Goal: Consume media (video, audio): Consume media (video, audio)

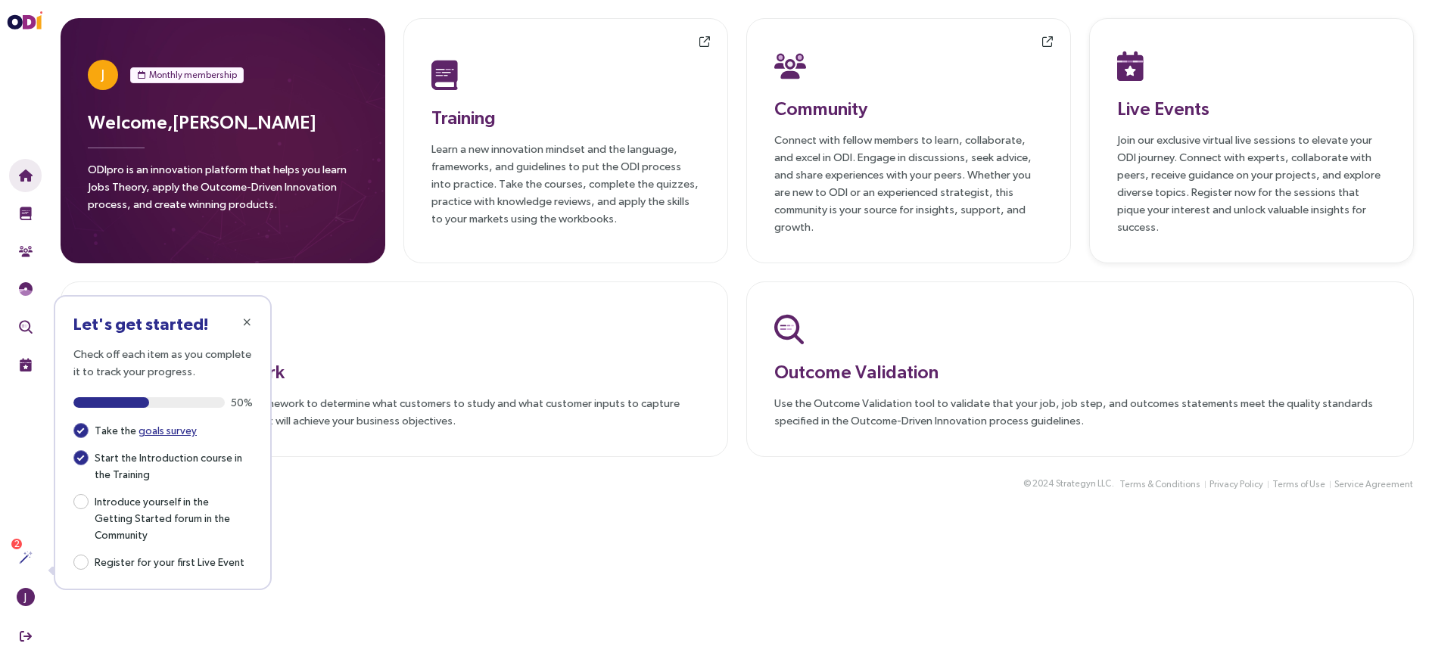
click at [1213, 143] on p "Join our exclusive virtual live sessions to elevate your ODI journey. Connect w…" at bounding box center [1251, 183] width 269 height 104
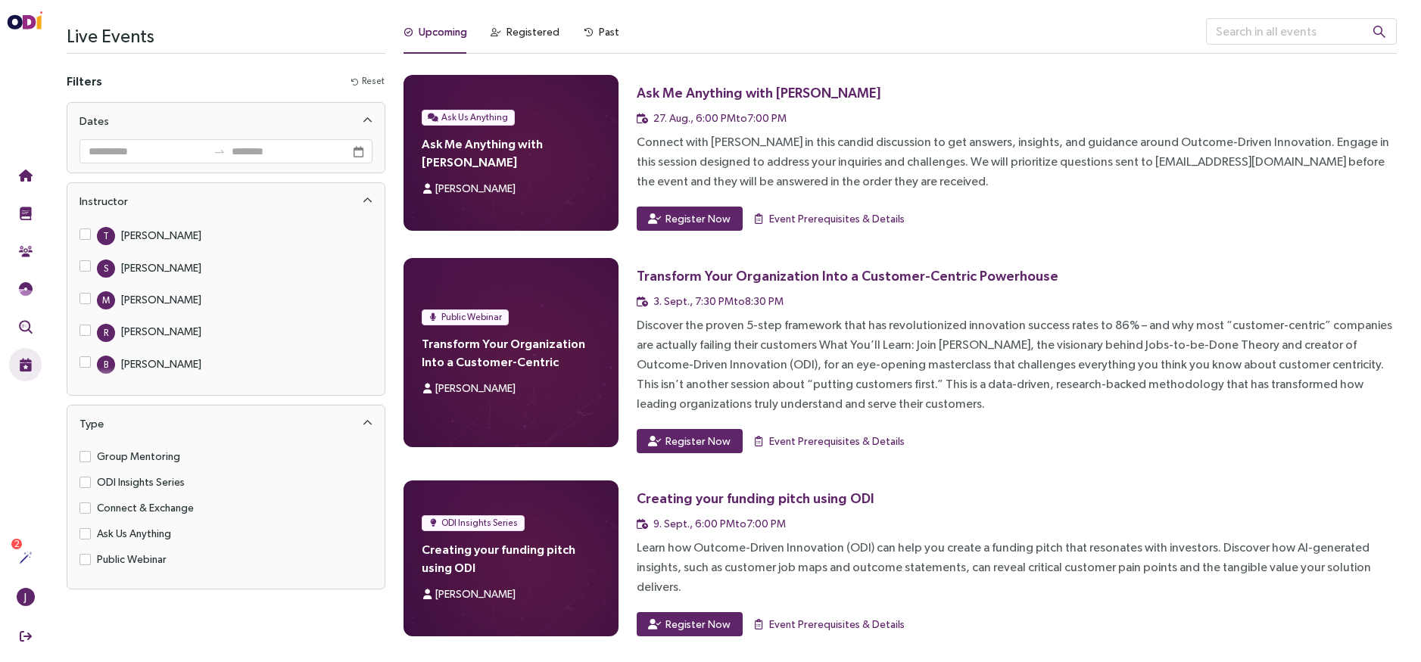
click at [76, 264] on div "T Tony Ulwick S Sabeen Sattar M Micaela Bara R Rob Schade B Bob Pennisi J Jon D…" at bounding box center [225, 308] width 317 height 176
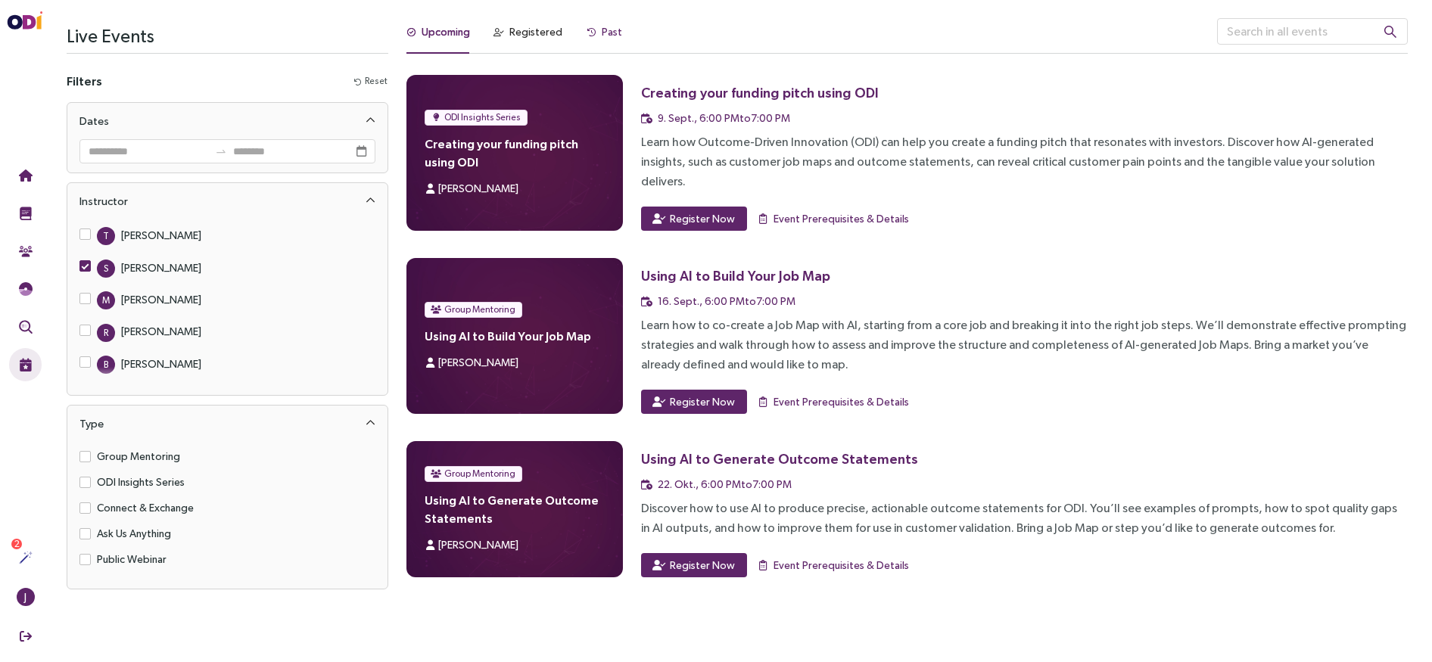
click at [592, 30] on div "Past" at bounding box center [605, 31] width 36 height 17
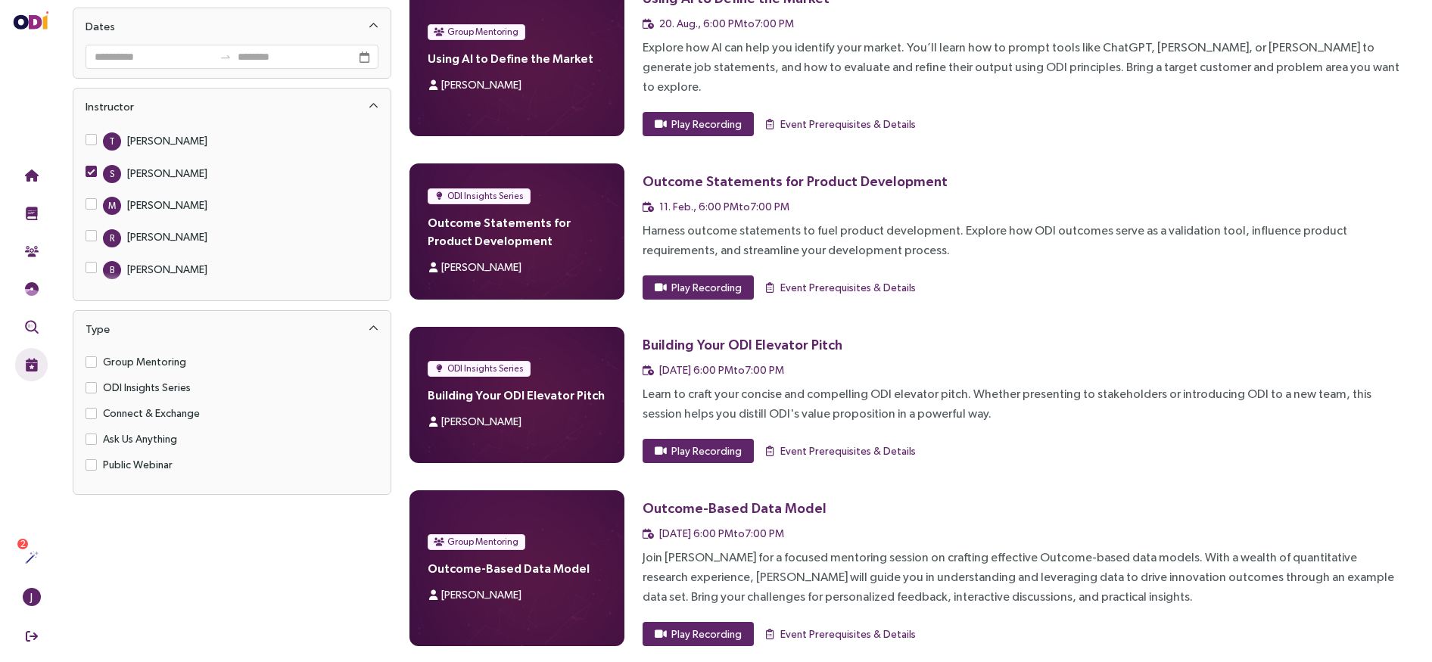
scroll to position [94, 0]
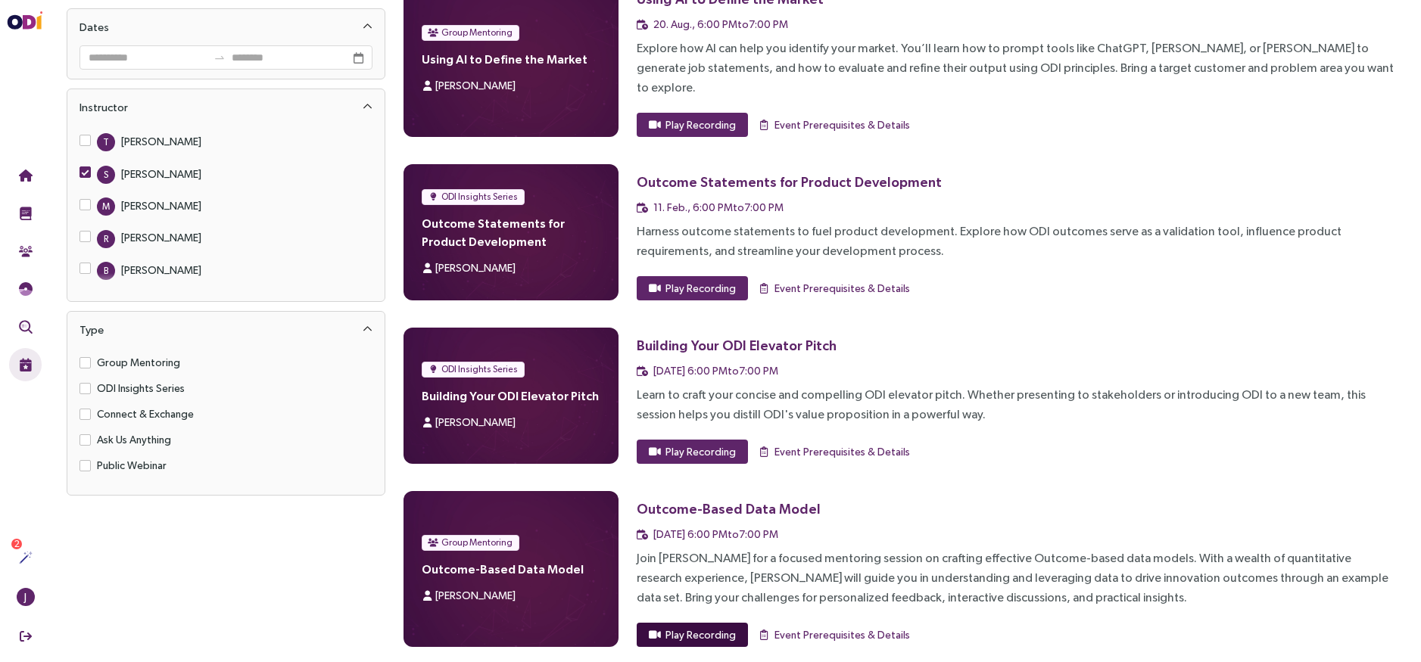
click at [669, 627] on span "Play Recording" at bounding box center [700, 635] width 70 height 17
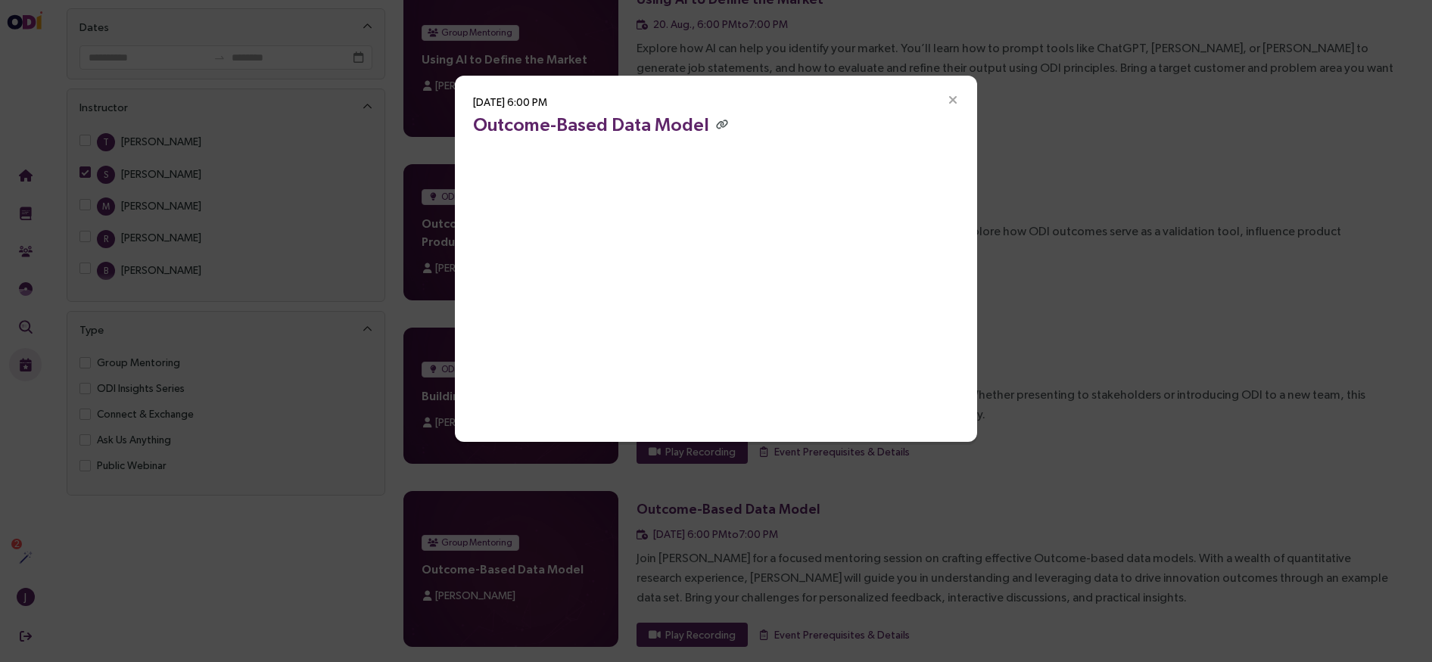
click at [951, 102] on icon "Close" at bounding box center [953, 101] width 14 height 14
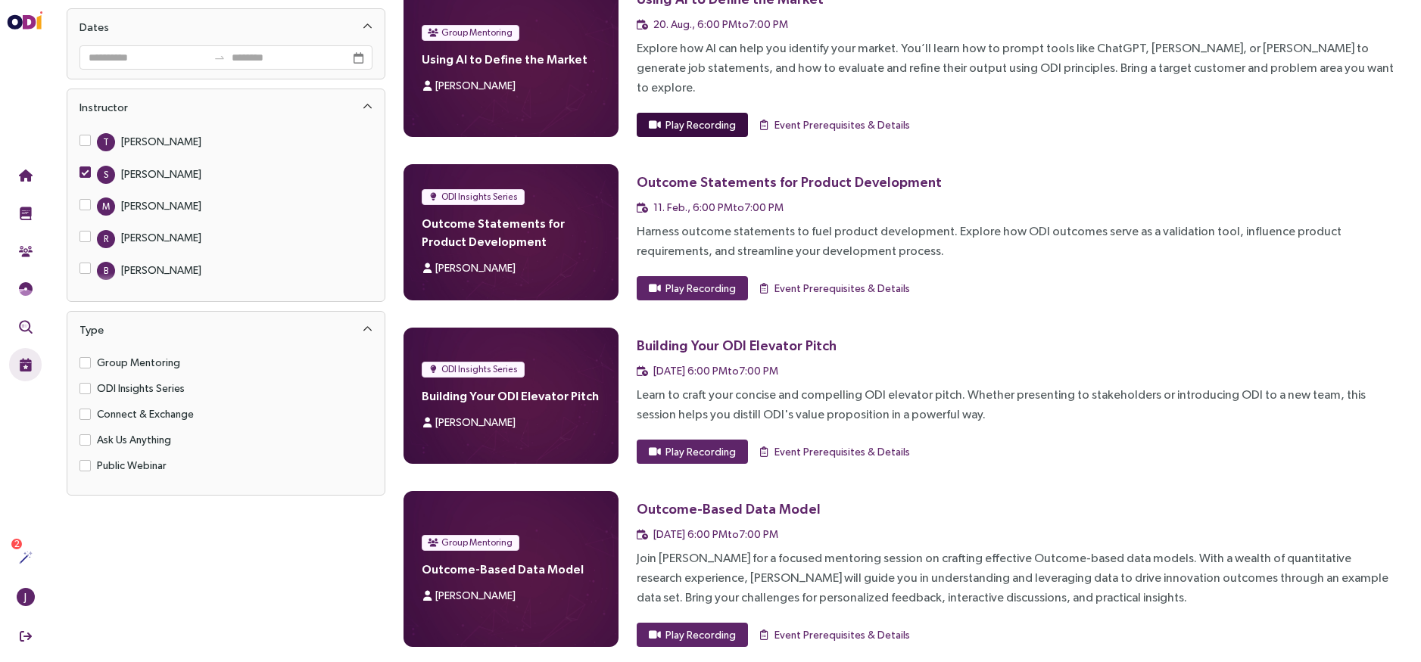
click at [684, 117] on span "Play Recording" at bounding box center [700, 125] width 70 height 17
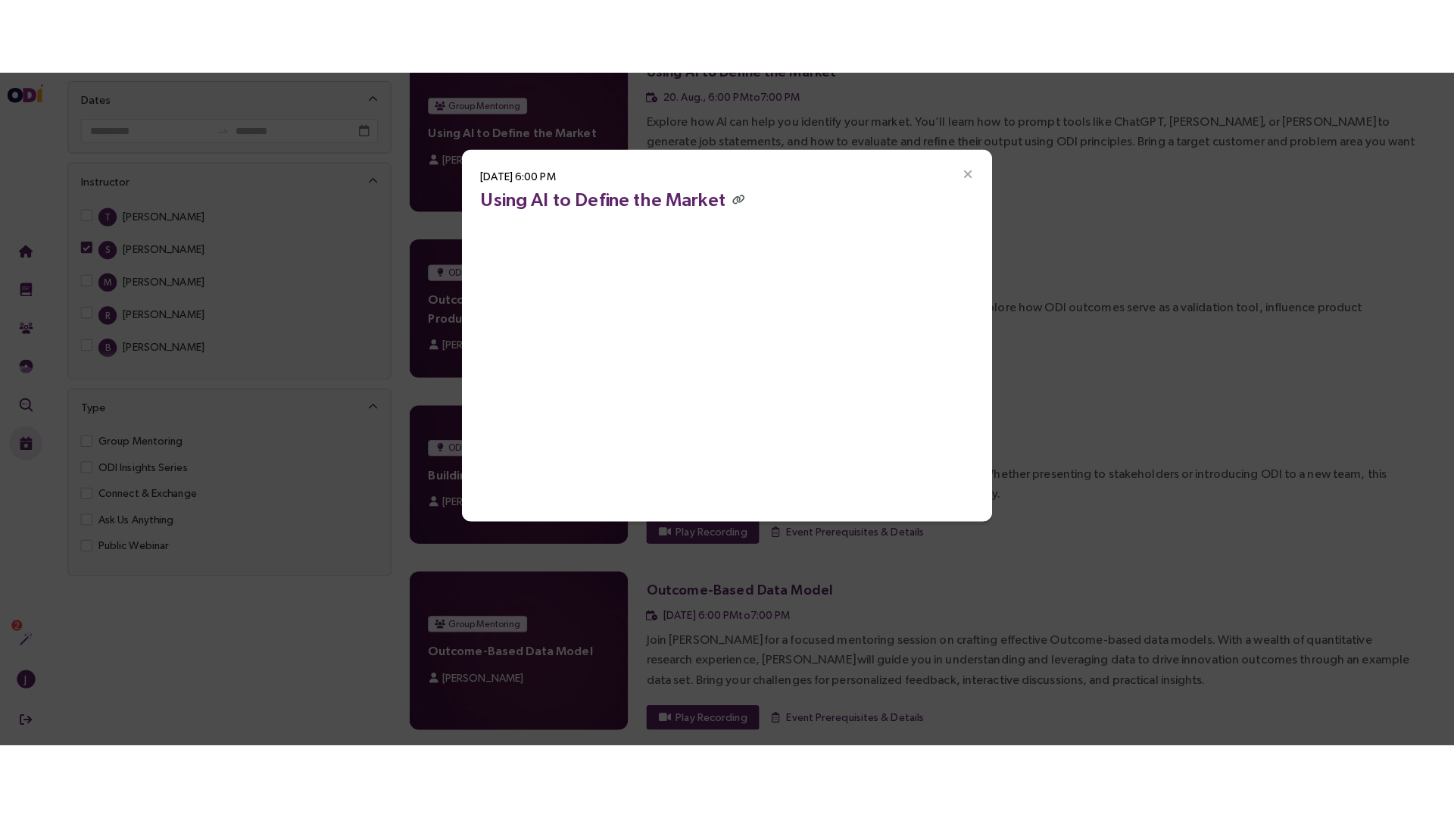
scroll to position [0, 0]
